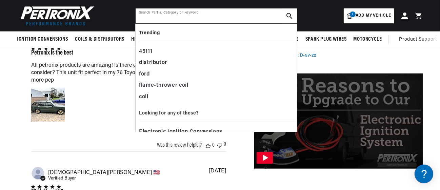
click at [161, 17] on input "text" at bounding box center [216, 15] width 161 height 15
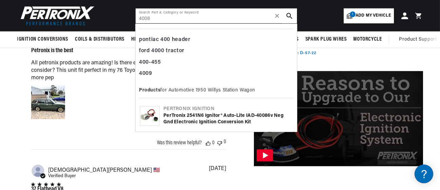
type input "4008"
click at [195, 116] on div "PerTronix 2541N6 Ignitor® Auto-Lite IAD- 4008 6v Neg Gnd Electronic Ignition Co…" at bounding box center [228, 119] width 129 height 13
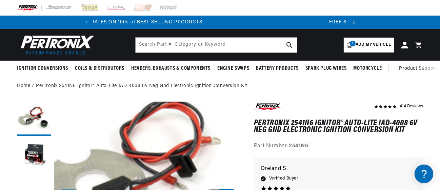
scroll to position [0, 253]
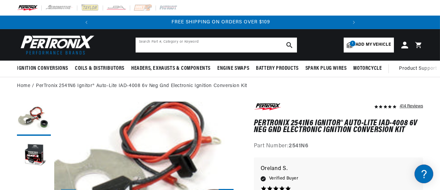
click at [164, 46] on input "text" at bounding box center [216, 45] width 161 height 15
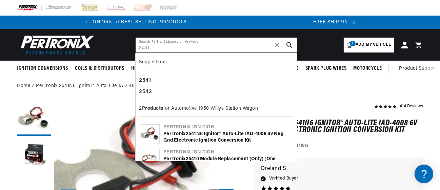
scroll to position [0, 0]
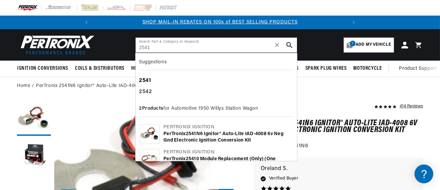
type input "2541"
click at [144, 79] on b "2541" at bounding box center [145, 80] width 12 height 5
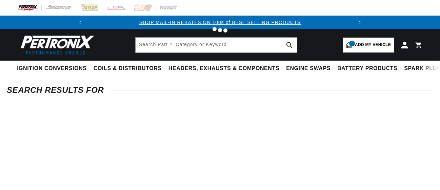
type input "2541"
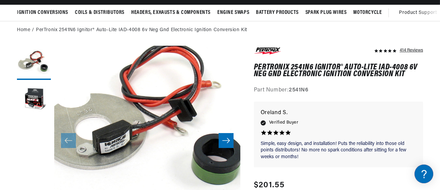
scroll to position [0, 253]
drag, startPoint x: 408, startPoint y: 66, endPoint x: 380, endPoint y: 70, distance: 28.7
click at [380, 70] on h1 "PerTronix 2541N6 Ignitor® Auto-Lite IAD-4008 6v Neg Gnd Electronic Ignition Con…" at bounding box center [338, 71] width 169 height 14
copy h1 "IAD-4008"
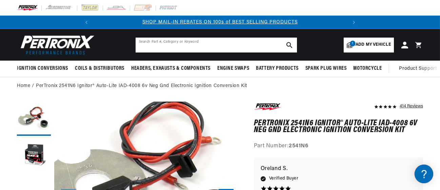
click at [152, 45] on input "text" at bounding box center [216, 45] width 161 height 15
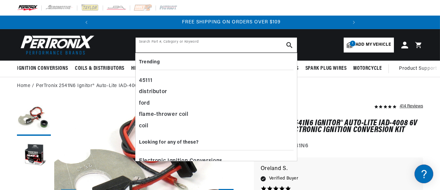
scroll to position [0, 253]
paste input "IAD-4008"
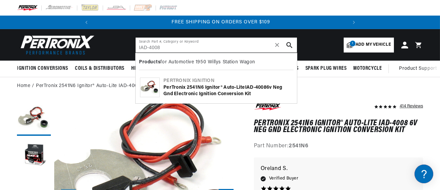
type input "IAD-4008"
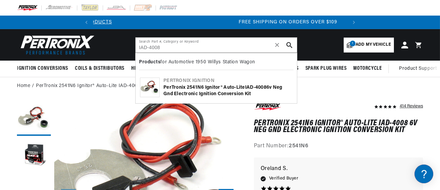
click at [289, 45] on use "search button" at bounding box center [290, 45] width 6 height 6
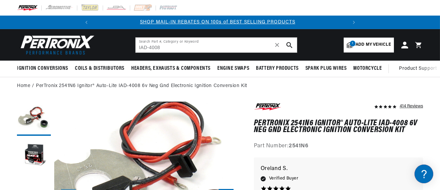
scroll to position [0, 0]
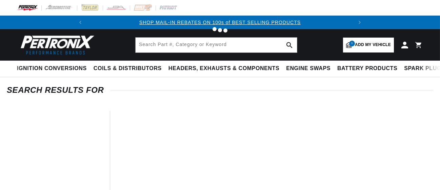
type input "IAD-4008"
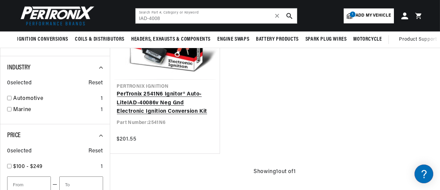
scroll to position [162, 0]
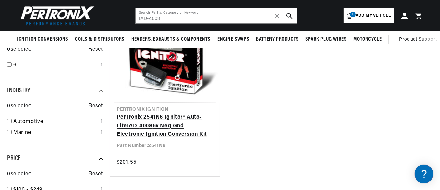
click at [152, 118] on link "PerTronix 2541N6 Ignitor® Auto-Lite IAD - 4008 6v Neg Gnd Electronic Ignition C…" at bounding box center [165, 126] width 96 height 26
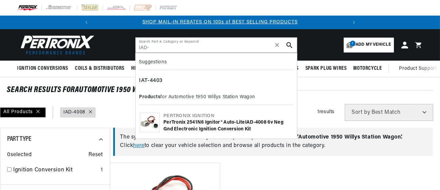
click at [162, 46] on input "IAD-" at bounding box center [216, 45] width 161 height 15
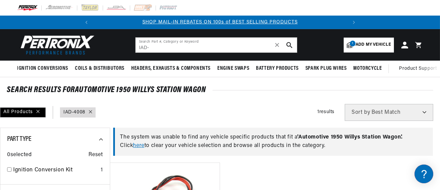
drag, startPoint x: 162, startPoint y: 46, endPoint x: 139, endPoint y: 46, distance: 23.1
click at [139, 46] on input "IAD-" at bounding box center [216, 45] width 161 height 15
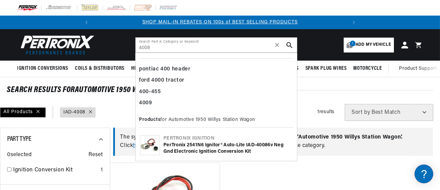
drag, startPoint x: 154, startPoint y: 45, endPoint x: 173, endPoint y: 125, distance: 81.8
click at [150, 49] on input "4008" at bounding box center [216, 45] width 161 height 15
type input "4008"
click at [197, 139] on div "Pertronix Ignition" at bounding box center [228, 138] width 129 height 7
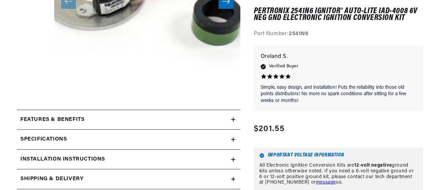
scroll to position [239, 0]
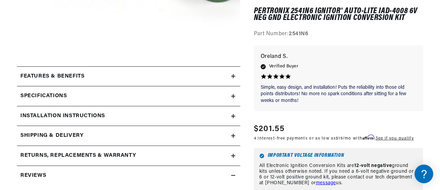
click at [234, 78] on icon at bounding box center [233, 76] width 4 height 4
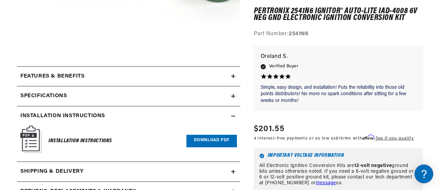
scroll to position [0, 253]
click at [215, 139] on link "Download PDF" at bounding box center [212, 141] width 51 height 13
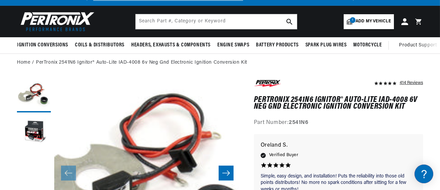
scroll to position [0, 0]
click at [159, 25] on input "text" at bounding box center [216, 21] width 161 height 15
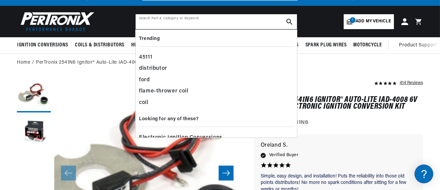
paste input "694342011482"
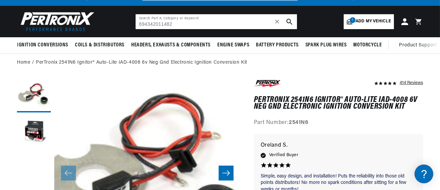
type input "694342011482"
click at [288, 22] on use "search button" at bounding box center [290, 22] width 6 height 6
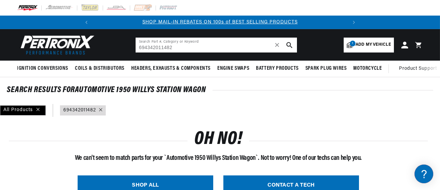
drag, startPoint x: 176, startPoint y: 45, endPoint x: 138, endPoint y: 48, distance: 37.7
click at [138, 48] on input "694342011482" at bounding box center [216, 45] width 161 height 15
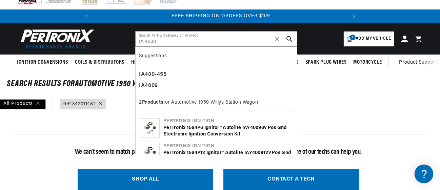
click at [288, 42] on button "search button" at bounding box center [289, 39] width 15 height 15
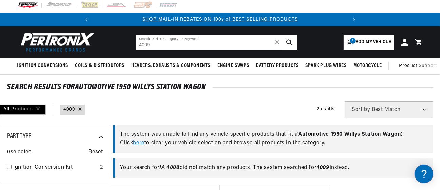
drag, startPoint x: 154, startPoint y: 45, endPoint x: 149, endPoint y: 46, distance: 4.8
click at [149, 46] on input "4009" at bounding box center [216, 42] width 161 height 15
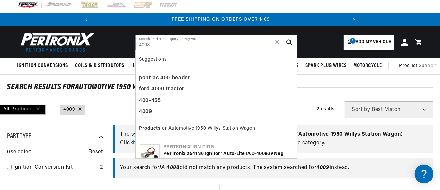
click at [288, 44] on icon "search button" at bounding box center [290, 42] width 6 height 6
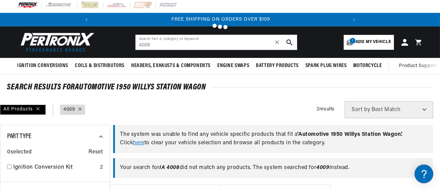
type input "4008"
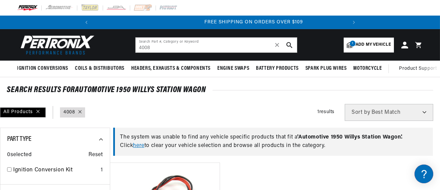
scroll to position [0, 253]
click at [289, 43] on icon "search button" at bounding box center [290, 45] width 6 height 6
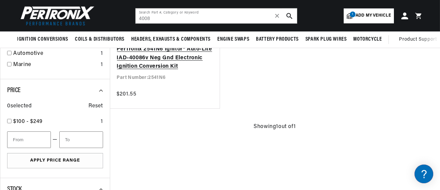
scroll to position [221, 0]
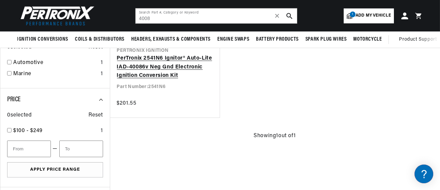
click at [155, 80] on link "PerTronix 2541N6 Ignitor® Auto-Lite IAD- 4008 6v Neg Gnd Electronic Ignition Co…" at bounding box center [165, 67] width 96 height 26
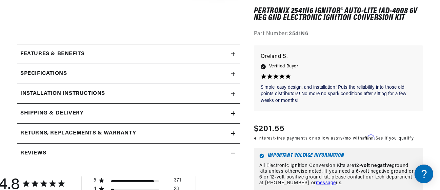
scroll to position [272, 0]
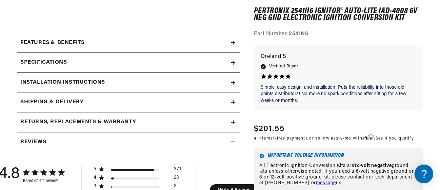
click at [236, 53] on summary "Specifications" at bounding box center [129, 43] width 224 height 20
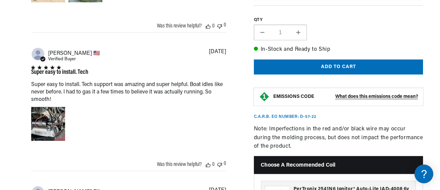
scroll to position [908, 0]
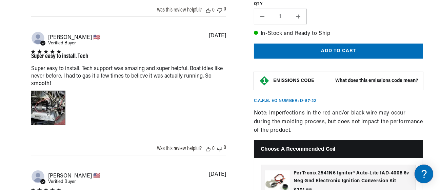
click at [59, 104] on div "Image of Review by Joseph C. on October 12, 23 number 1" at bounding box center [48, 108] width 34 height 34
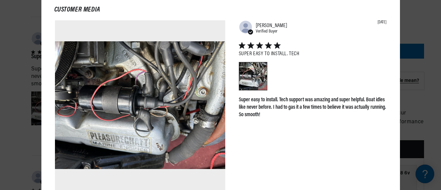
scroll to position [0, 0]
